Goal: Navigation & Orientation: Understand site structure

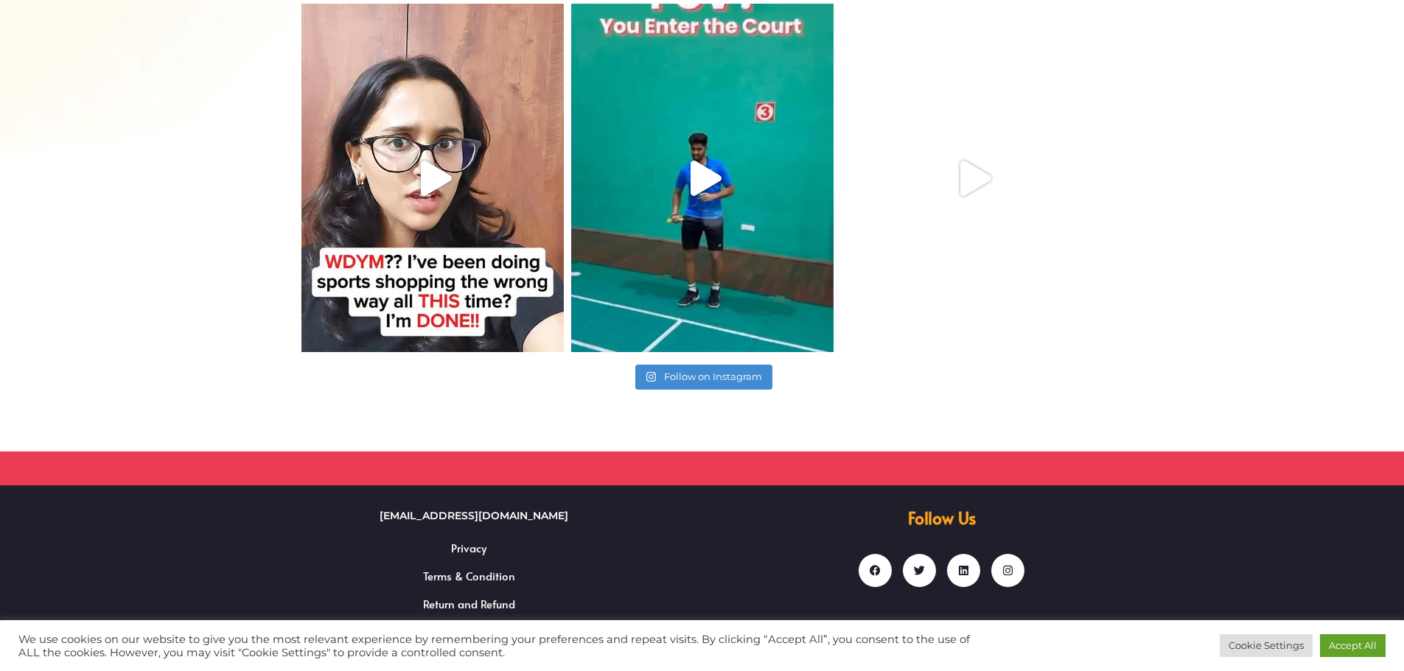
scroll to position [967, 0]
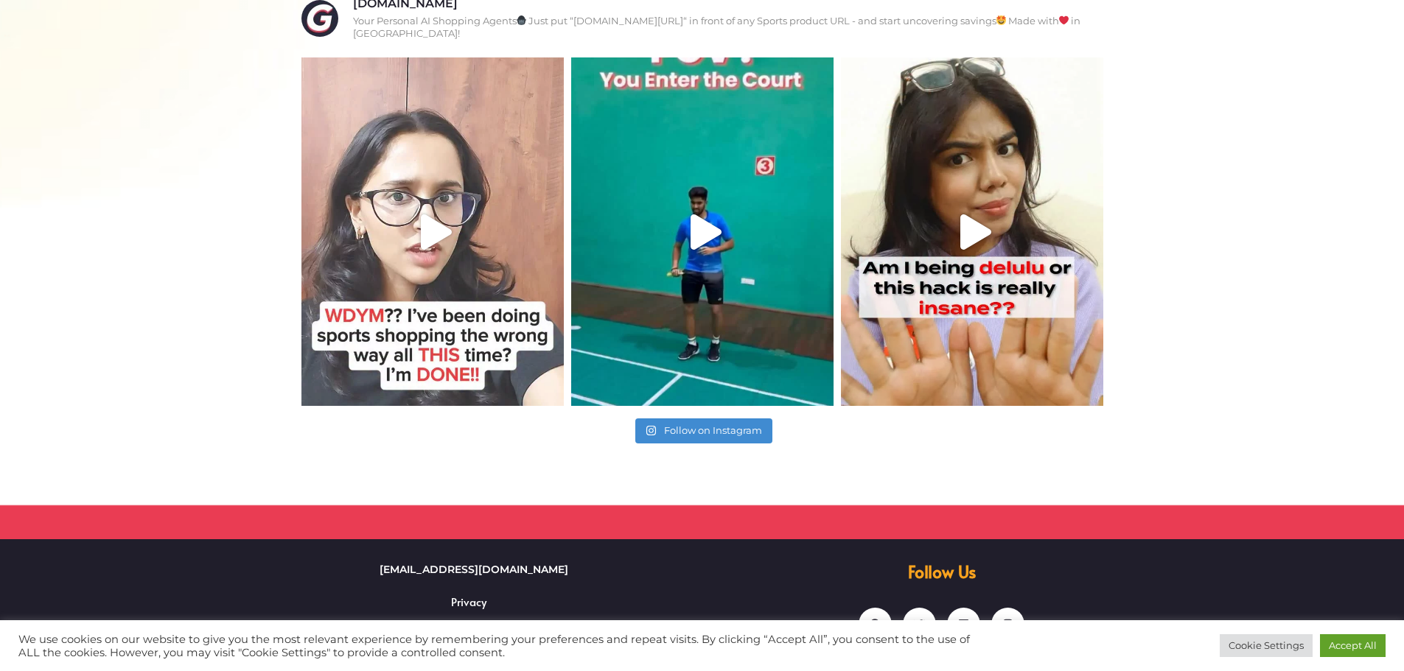
click at [441, 215] on icon "Play" at bounding box center [436, 231] width 35 height 35
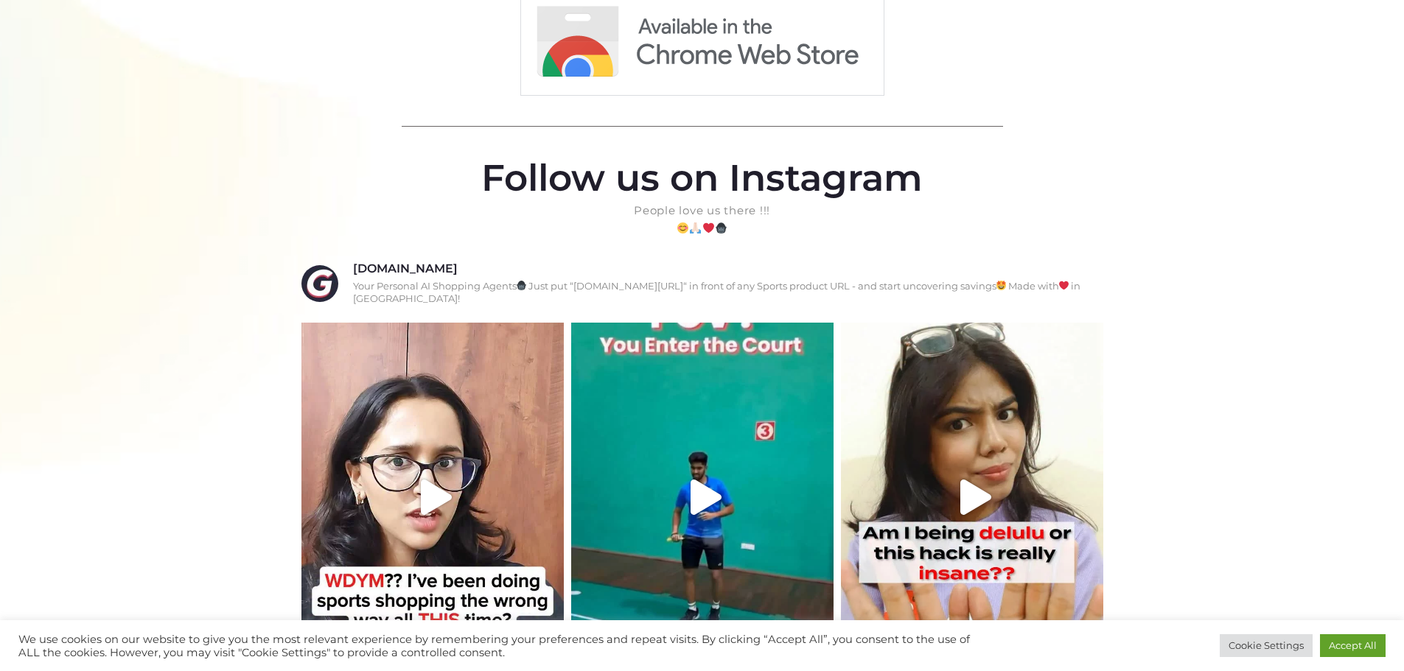
scroll to position [0, 0]
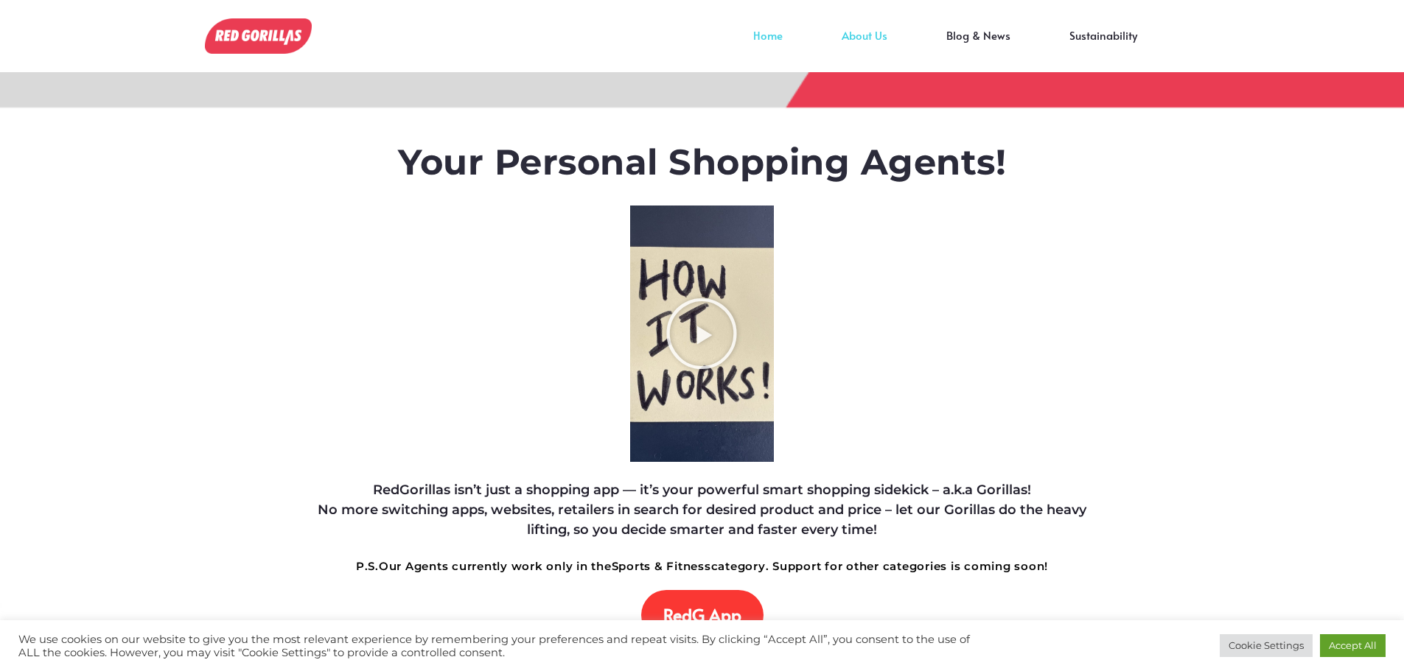
click at [864, 35] on link "About Us" at bounding box center [864, 46] width 105 height 22
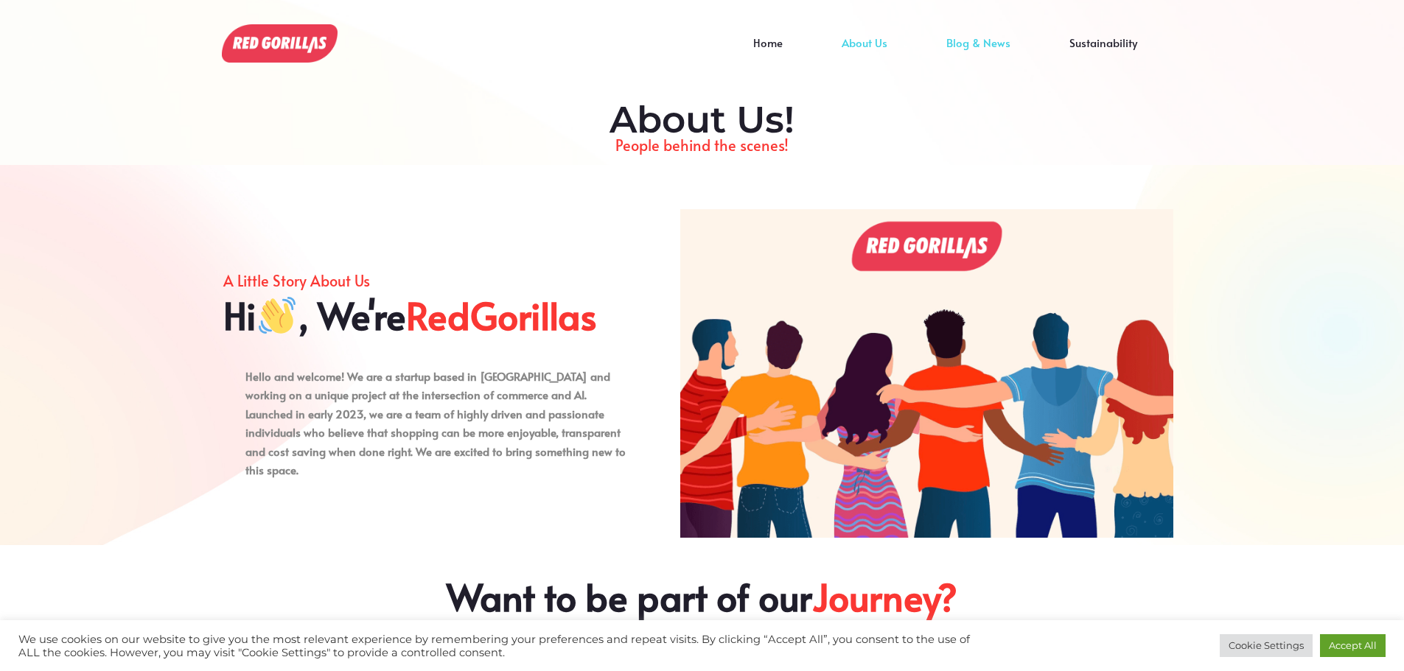
scroll to position [1, 0]
click at [1094, 42] on link "Sustainability" at bounding box center [1103, 53] width 127 height 22
